Goal: Task Accomplishment & Management: Complete application form

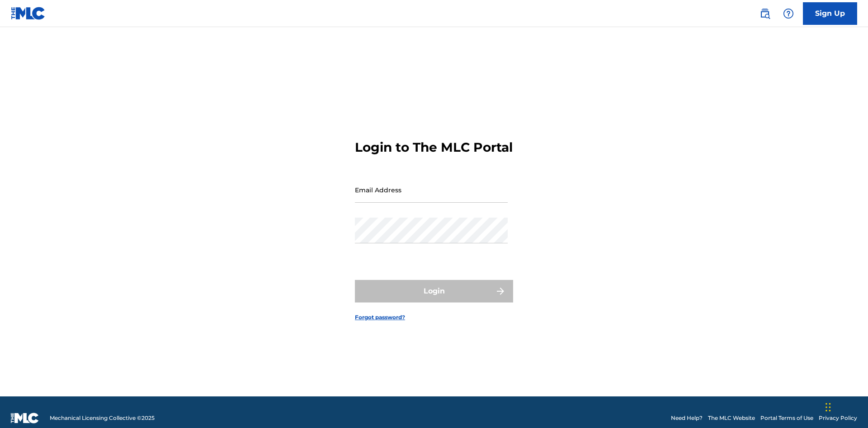
scroll to position [12, 0]
click at [431, 186] on input "Email Address" at bounding box center [431, 190] width 153 height 26
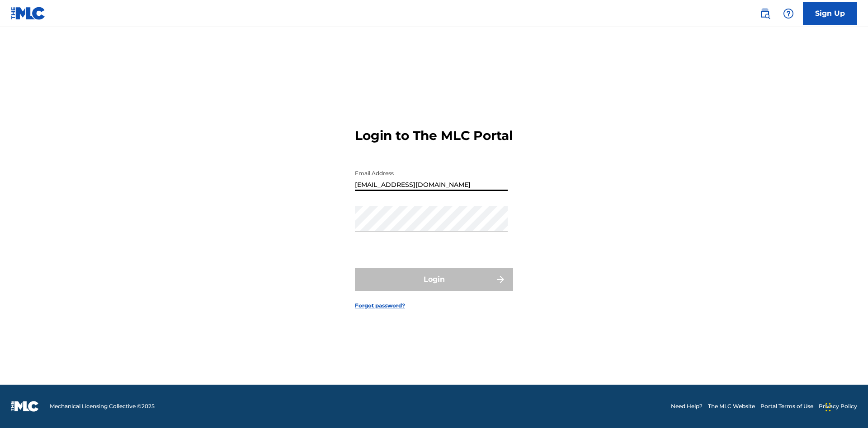
type input "Duke.McTesterson@gmail.com"
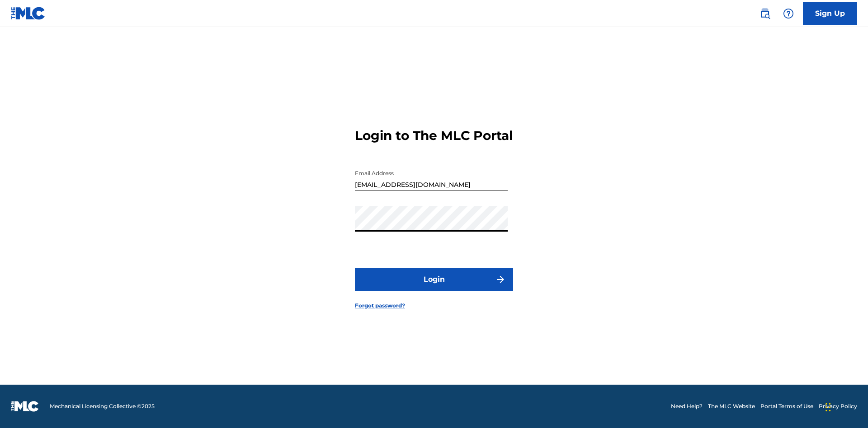
click at [434, 287] on button "Login" at bounding box center [434, 279] width 158 height 23
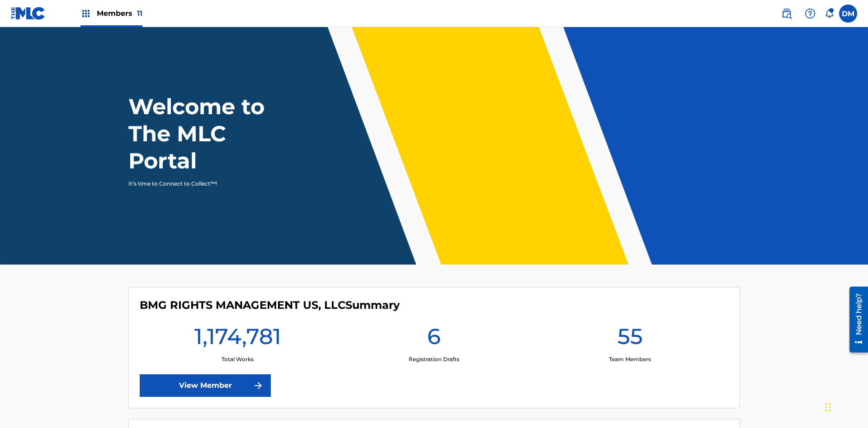
click at [111, 13] on span "Members 11" at bounding box center [120, 13] width 46 height 10
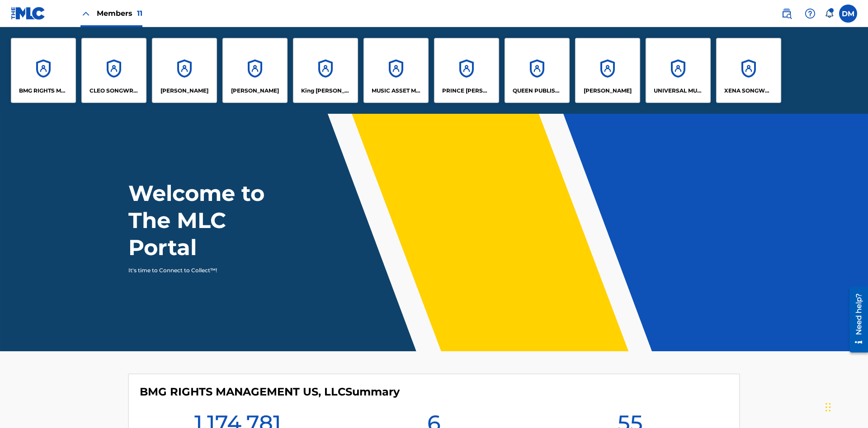
click at [466, 91] on p "PRINCE MCTESTERSON" at bounding box center [466, 91] width 49 height 8
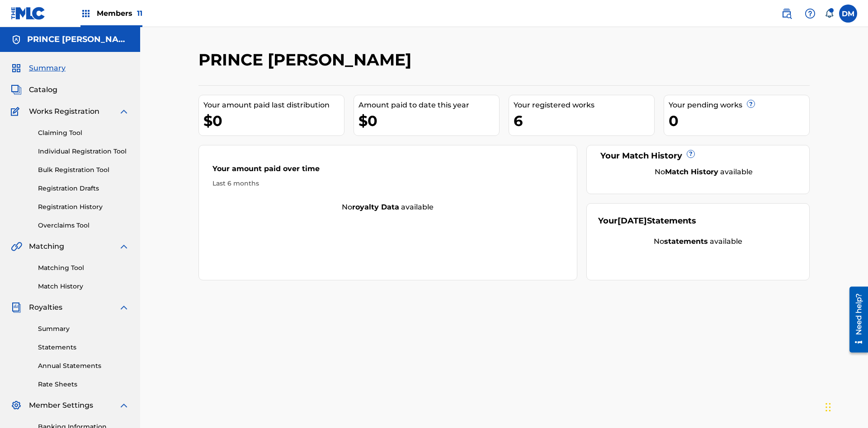
click at [84, 147] on link "Individual Registration Tool" at bounding box center [83, 151] width 91 height 9
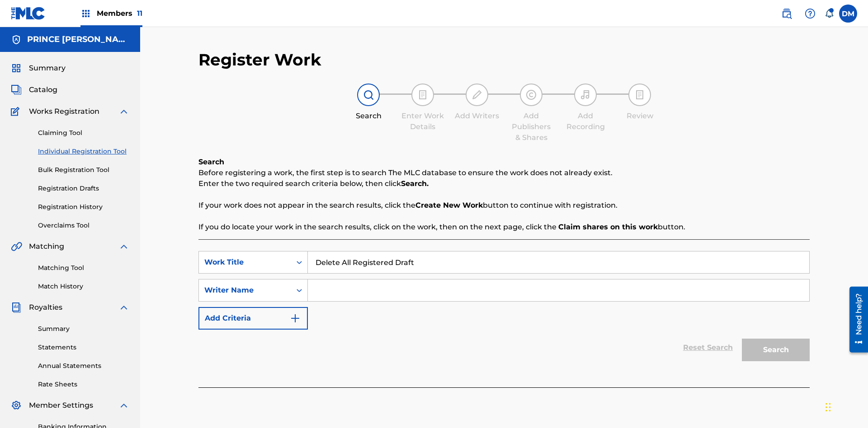
type input "Delete All Registered Drafts"
click at [558, 280] on input "Search Form" at bounding box center [558, 291] width 501 height 22
click at [775, 339] on button "Search" at bounding box center [776, 350] width 68 height 23
